Goal: Task Accomplishment & Management: Complete application form

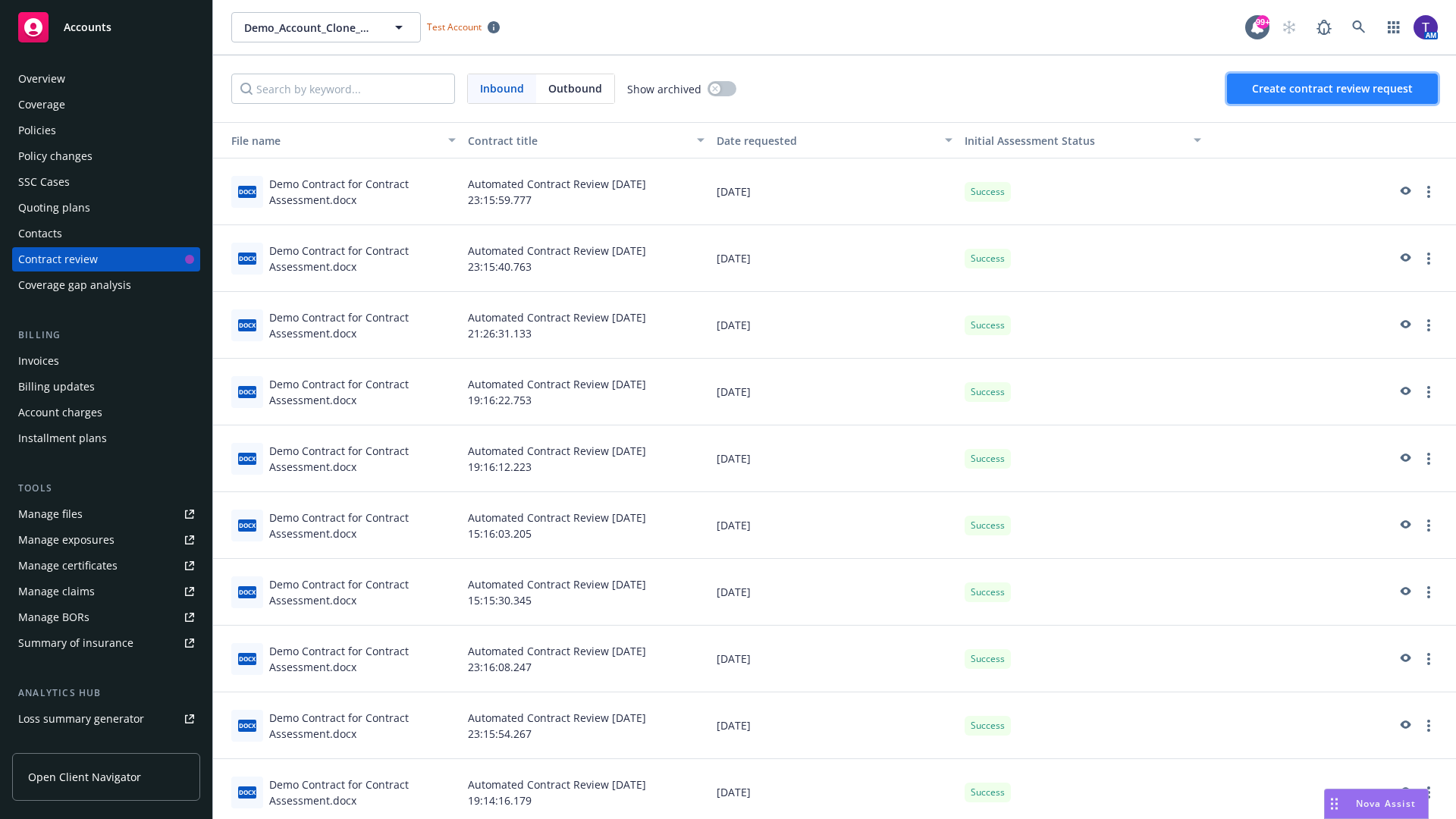
click at [1333, 89] on span "Create contract review request" at bounding box center [1333, 89] width 161 height 15
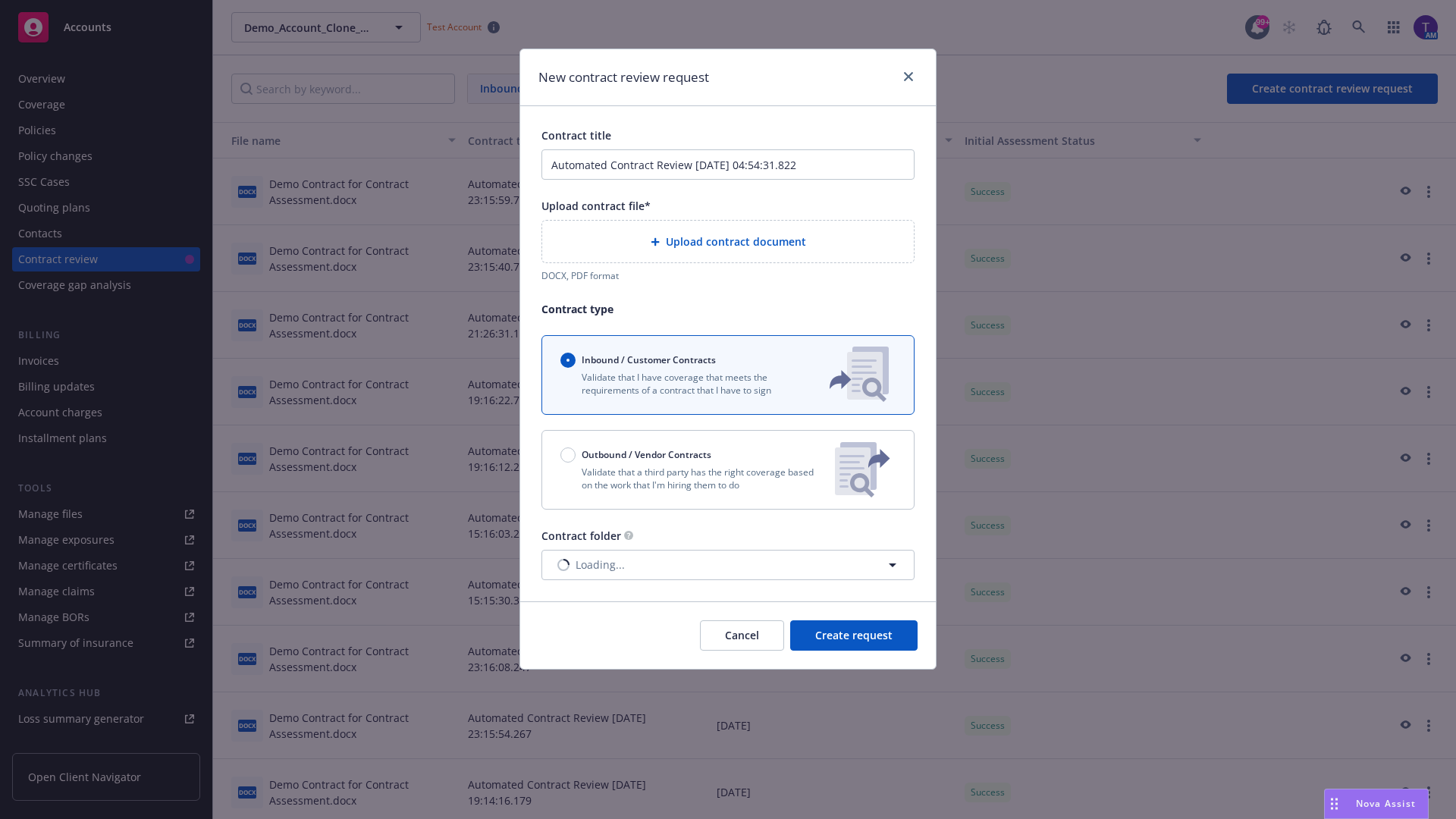
type input "Automated Contract Review [DATE] 04:54:31.822"
click at [728, 470] on p "Validate that a third party has the right coverage based on the work that I'm h…" at bounding box center [691, 478] width 263 height 25
radio input "false"
radio input "true"
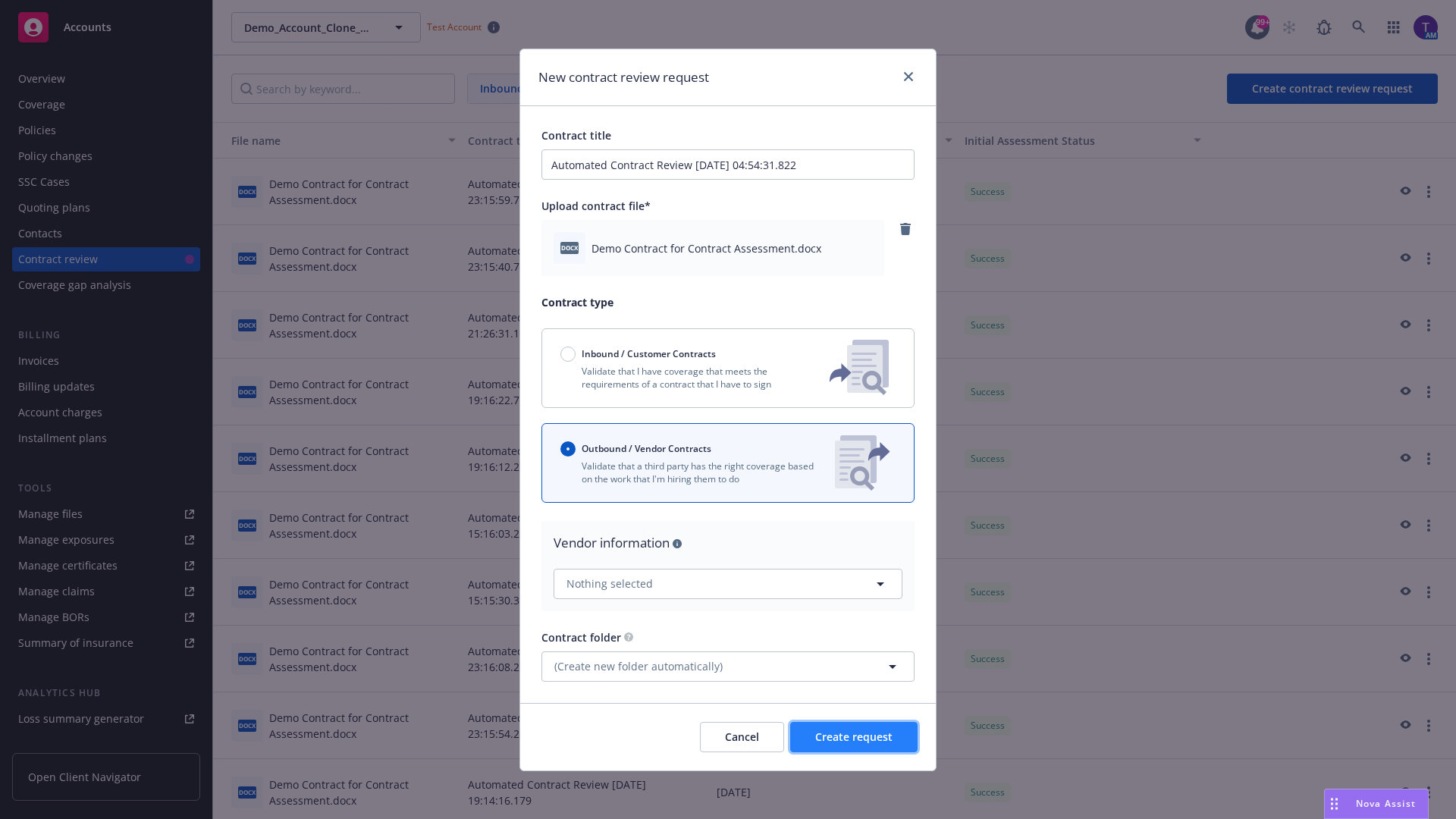
click at [854, 737] on span "Create request" at bounding box center [854, 737] width 77 height 15
